Goal: Entertainment & Leisure: Consume media (video, audio)

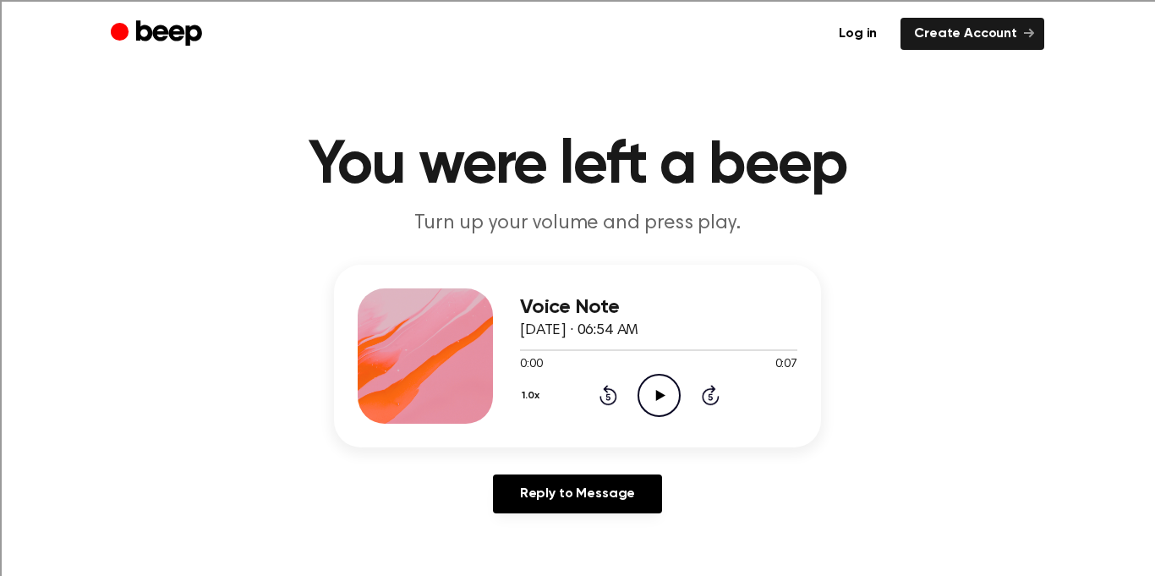
click at [657, 402] on icon "Play Audio" at bounding box center [659, 395] width 43 height 43
click at [610, 401] on icon "Rewind 5 seconds" at bounding box center [608, 395] width 19 height 22
click at [615, 392] on icon at bounding box center [609, 395] width 18 height 20
click at [665, 400] on icon "Play Audio" at bounding box center [659, 395] width 43 height 43
click at [656, 403] on icon "Play Audio" at bounding box center [659, 395] width 43 height 43
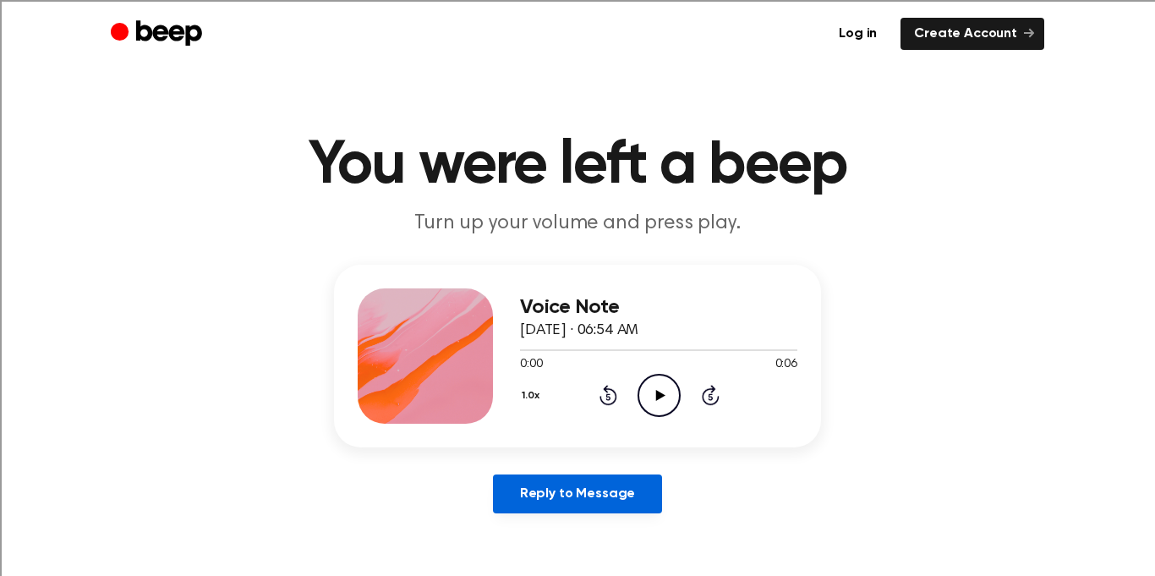
click at [548, 488] on link "Reply to Message" at bounding box center [577, 493] width 169 height 39
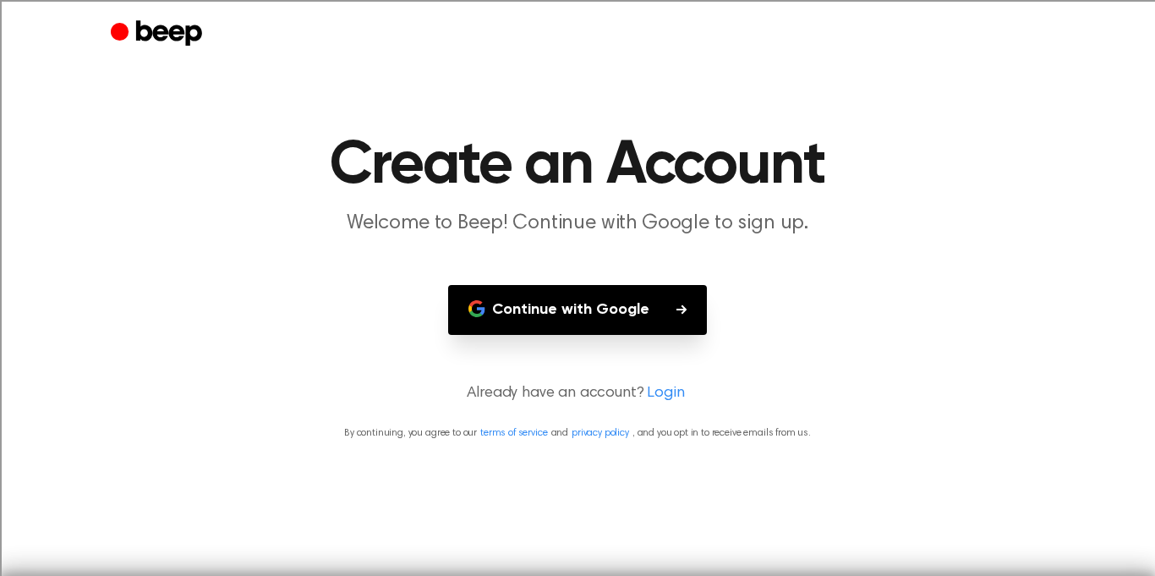
click at [594, 321] on button "Continue with Google" at bounding box center [577, 310] width 259 height 50
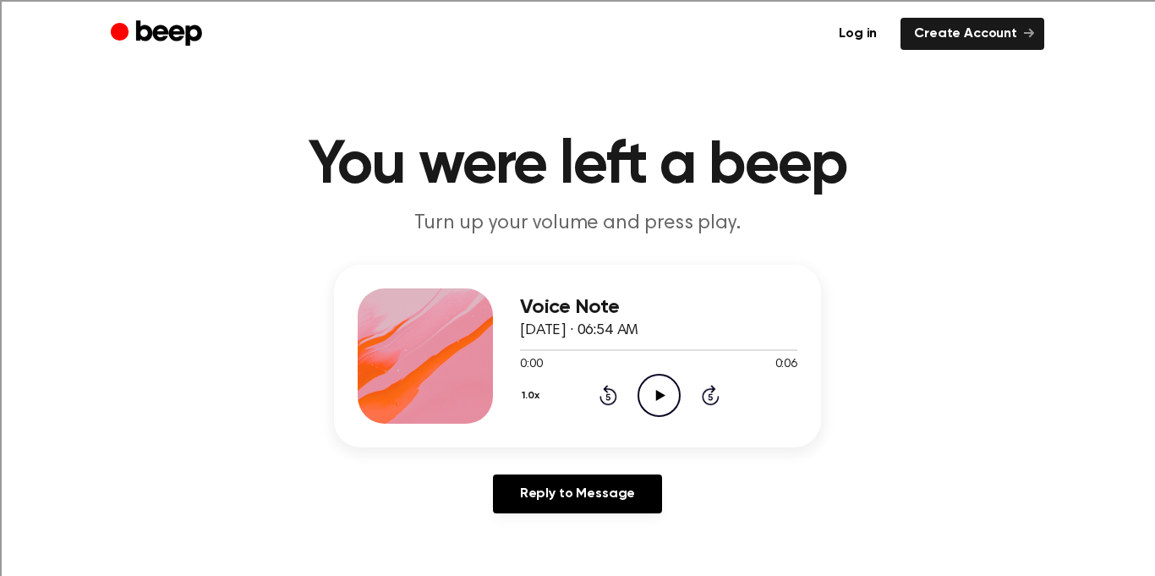
click at [655, 385] on icon "Play Audio" at bounding box center [659, 395] width 43 height 43
click at [671, 385] on icon "Play Audio" at bounding box center [659, 395] width 43 height 43
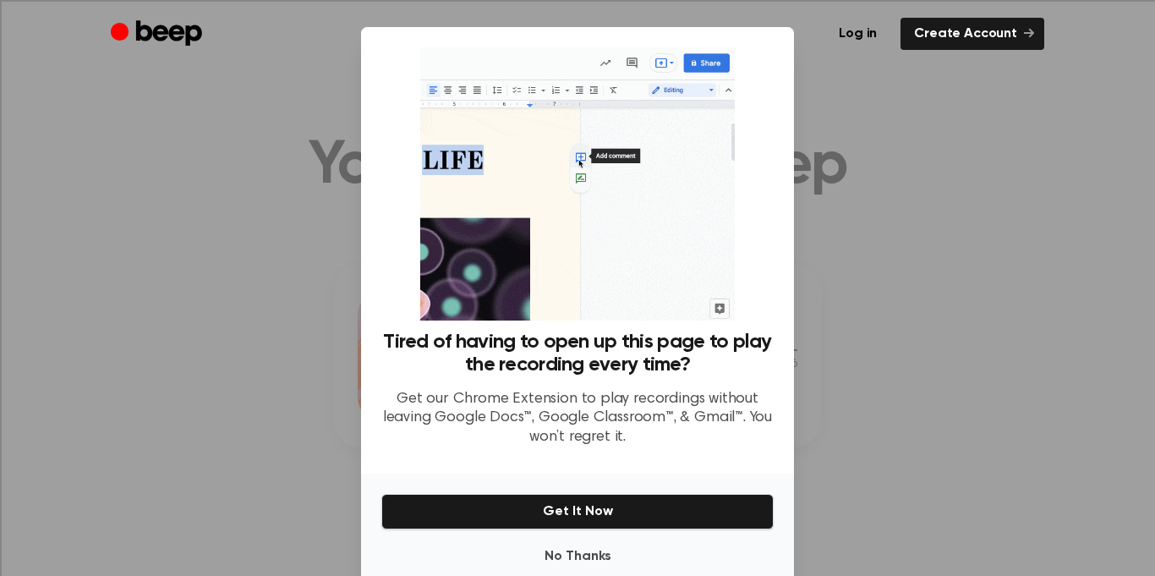
click at [851, 208] on div at bounding box center [577, 288] width 1155 height 576
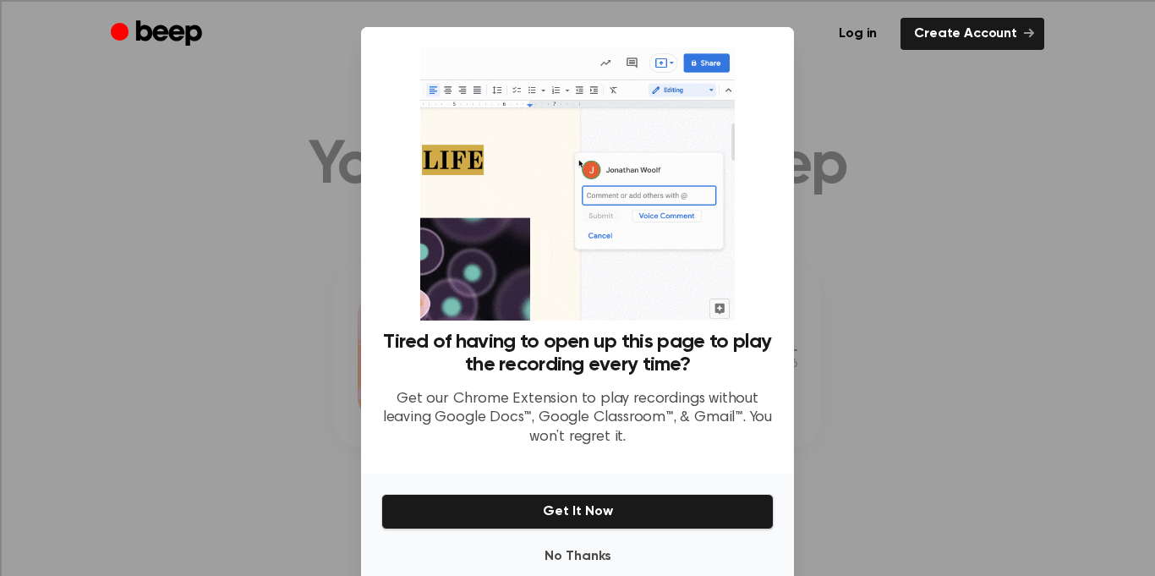
click at [785, 130] on div "Tired of having to open up this page to play the recording every time? Get our …" at bounding box center [577, 250] width 433 height 447
click at [570, 556] on button "No Thanks" at bounding box center [577, 557] width 392 height 34
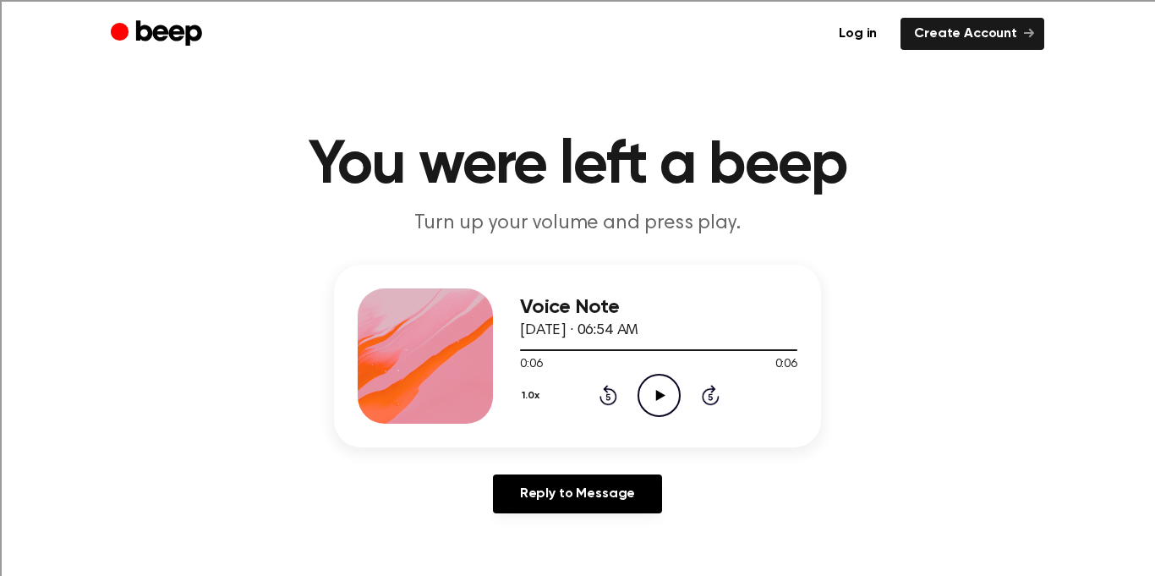
click at [614, 397] on icon at bounding box center [609, 395] width 18 height 20
click at [613, 392] on icon at bounding box center [609, 395] width 18 height 20
click at [666, 393] on icon "Play Audio" at bounding box center [659, 395] width 43 height 43
click at [668, 398] on icon "Play Audio" at bounding box center [659, 395] width 43 height 43
click at [670, 396] on icon "Play Audio" at bounding box center [659, 395] width 43 height 43
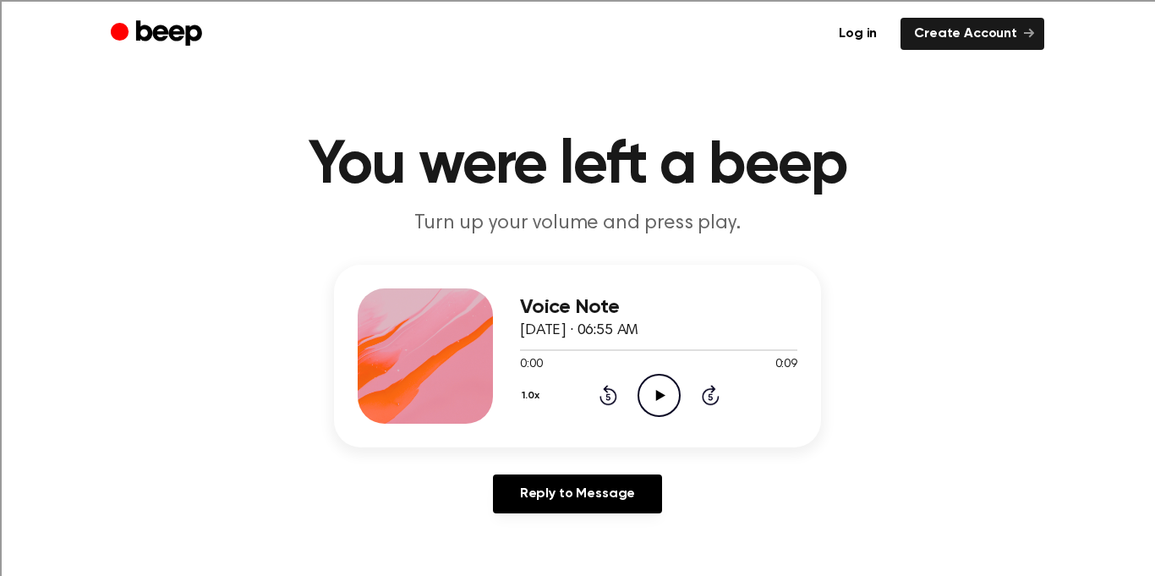
click at [655, 397] on icon "Play Audio" at bounding box center [659, 395] width 43 height 43
click at [655, 400] on icon "Play Audio" at bounding box center [659, 395] width 43 height 43
click at [651, 400] on icon "Play Audio" at bounding box center [659, 395] width 43 height 43
click at [668, 407] on icon "Play Audio" at bounding box center [659, 395] width 43 height 43
click at [653, 411] on icon "Play Audio" at bounding box center [659, 395] width 43 height 43
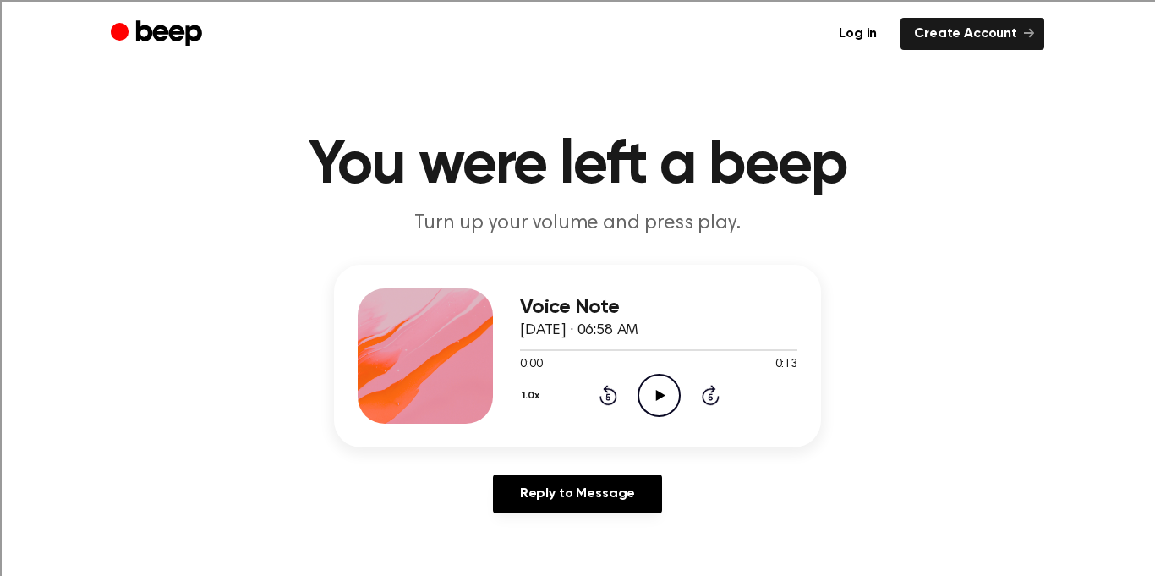
click at [674, 408] on circle at bounding box center [659, 395] width 41 height 41
click at [661, 394] on icon at bounding box center [659, 395] width 9 height 11
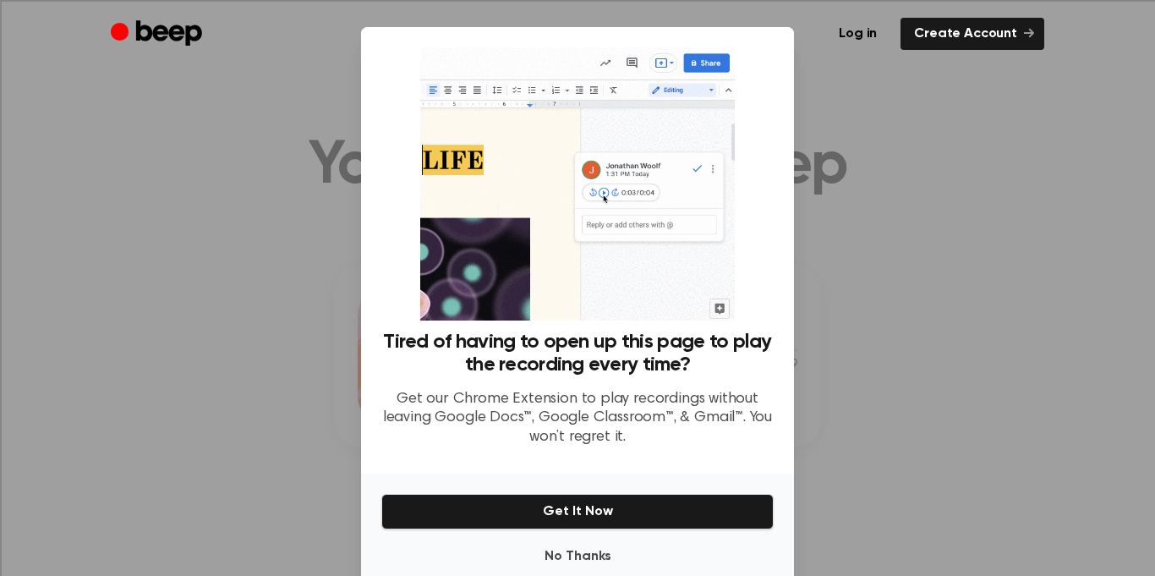
click at [263, 310] on div at bounding box center [577, 288] width 1155 height 576
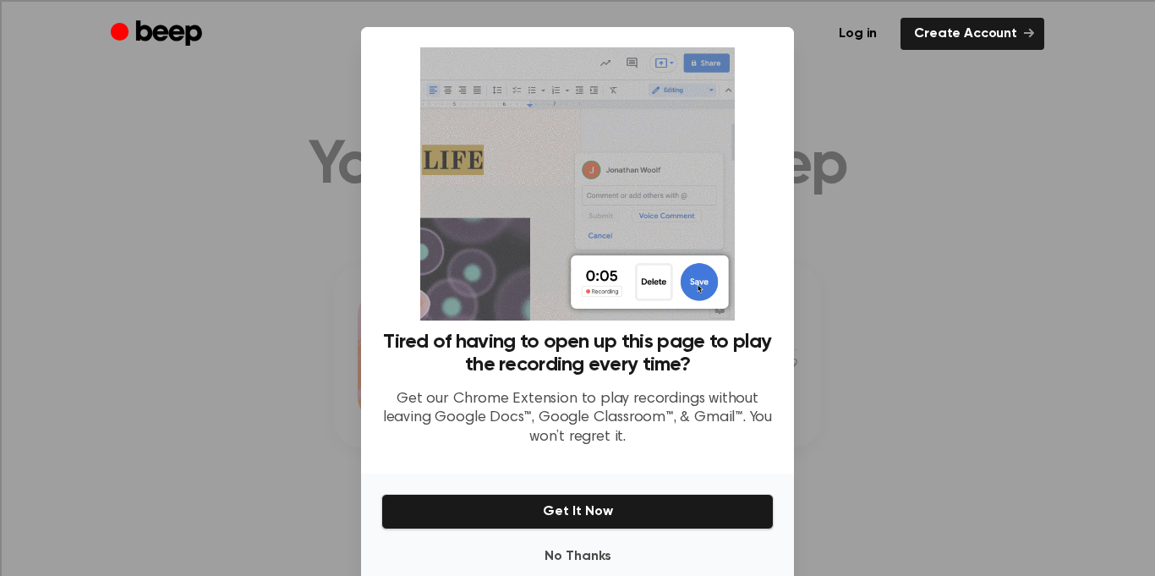
click at [907, 138] on div at bounding box center [577, 288] width 1155 height 576
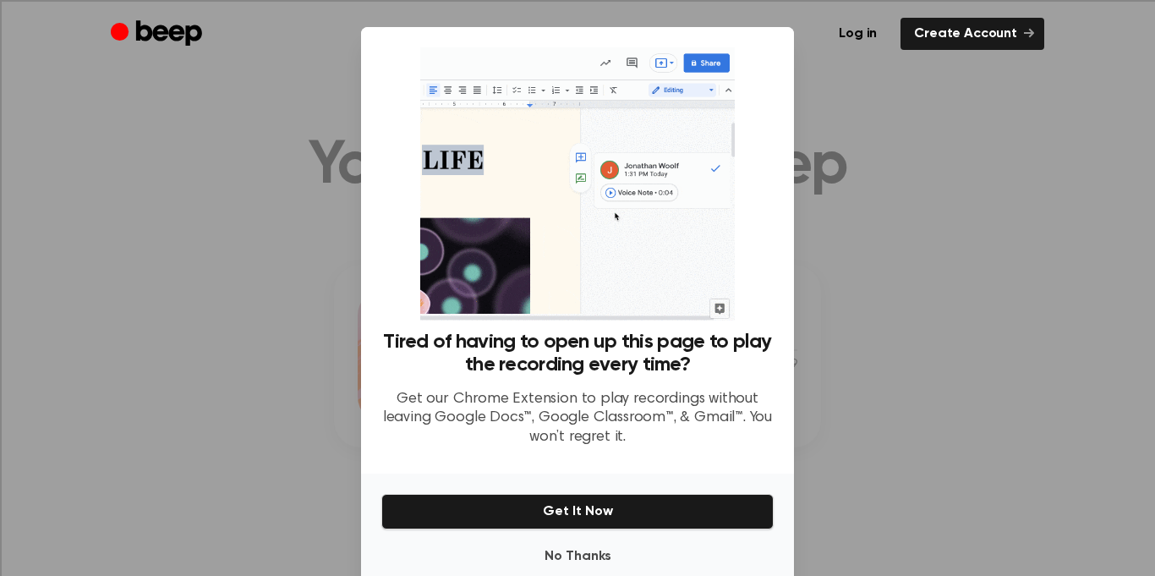
click at [907, 138] on div at bounding box center [577, 288] width 1155 height 576
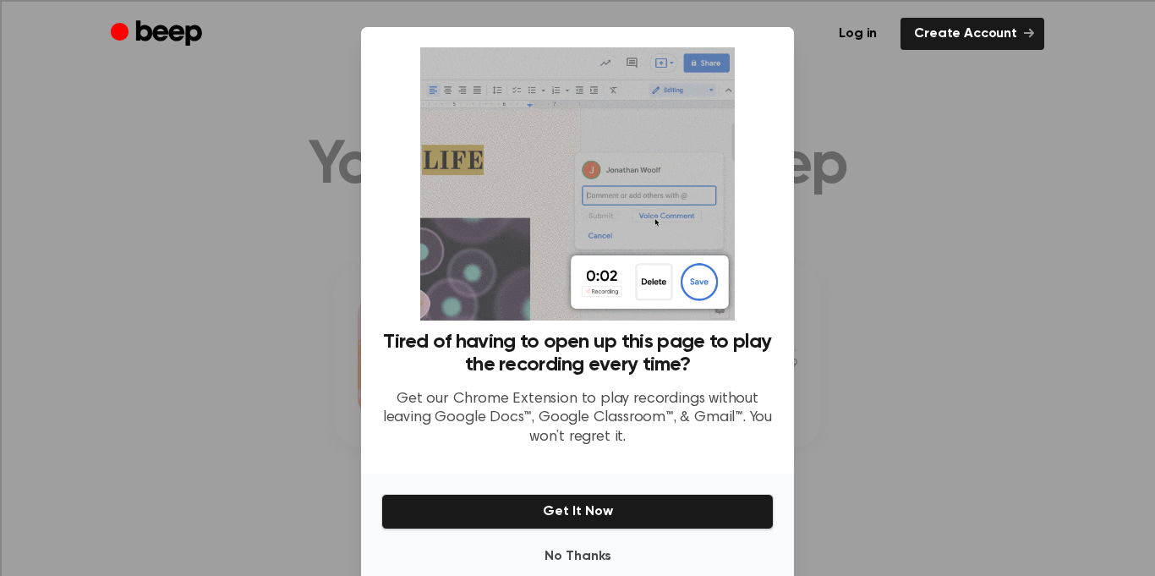
click at [907, 138] on div at bounding box center [577, 288] width 1155 height 576
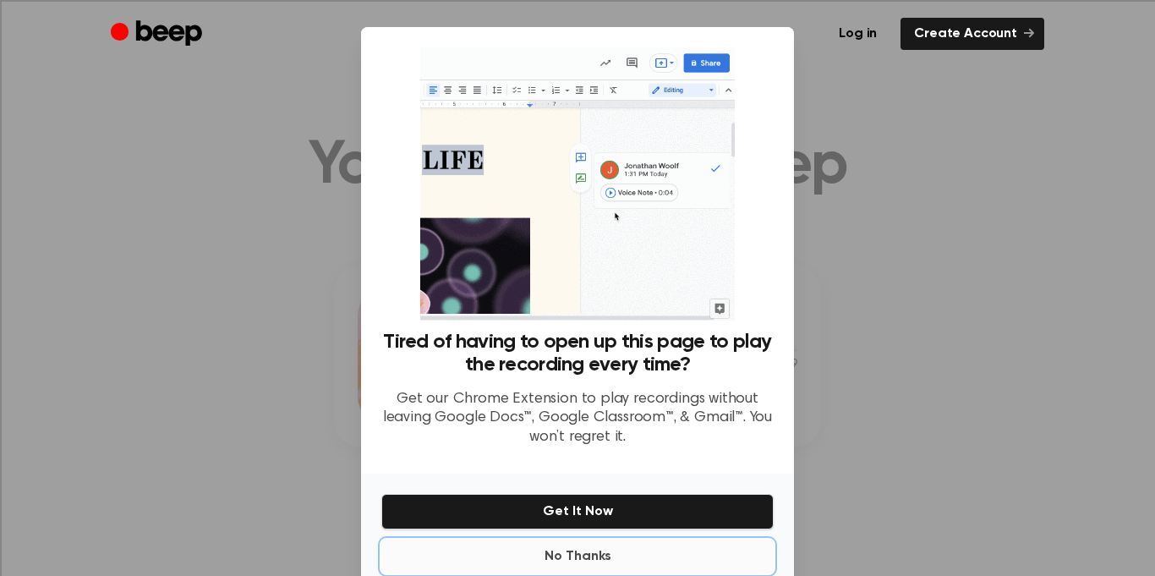
click at [595, 552] on button "No Thanks" at bounding box center [577, 557] width 392 height 34
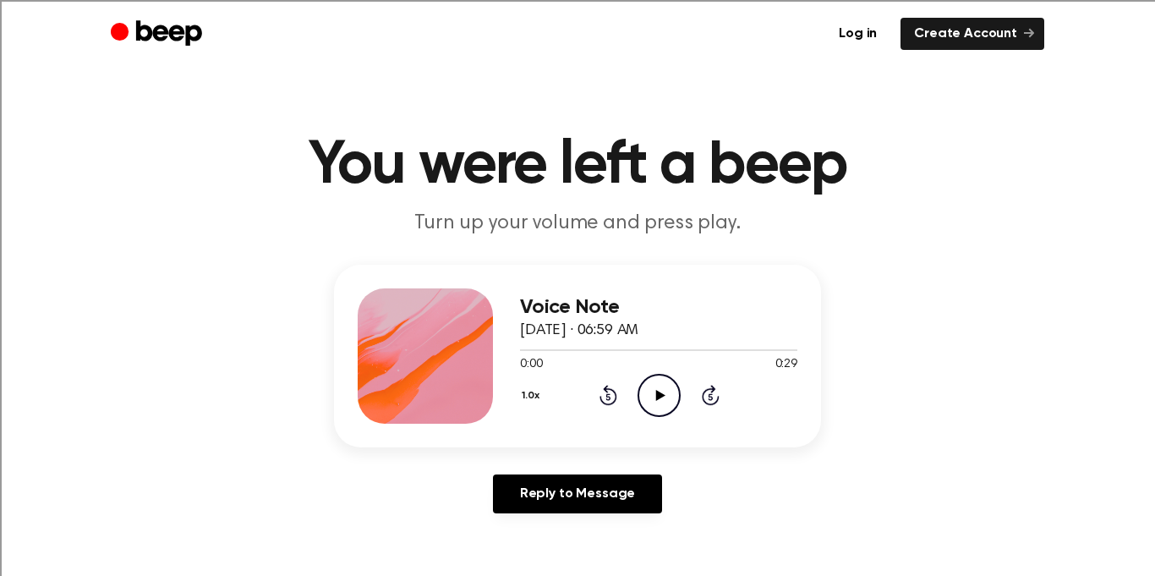
click at [663, 400] on icon "Play Audio" at bounding box center [659, 395] width 43 height 43
click at [648, 394] on icon "Play Audio" at bounding box center [659, 395] width 43 height 43
